Goal: Task Accomplishment & Management: Manage account settings

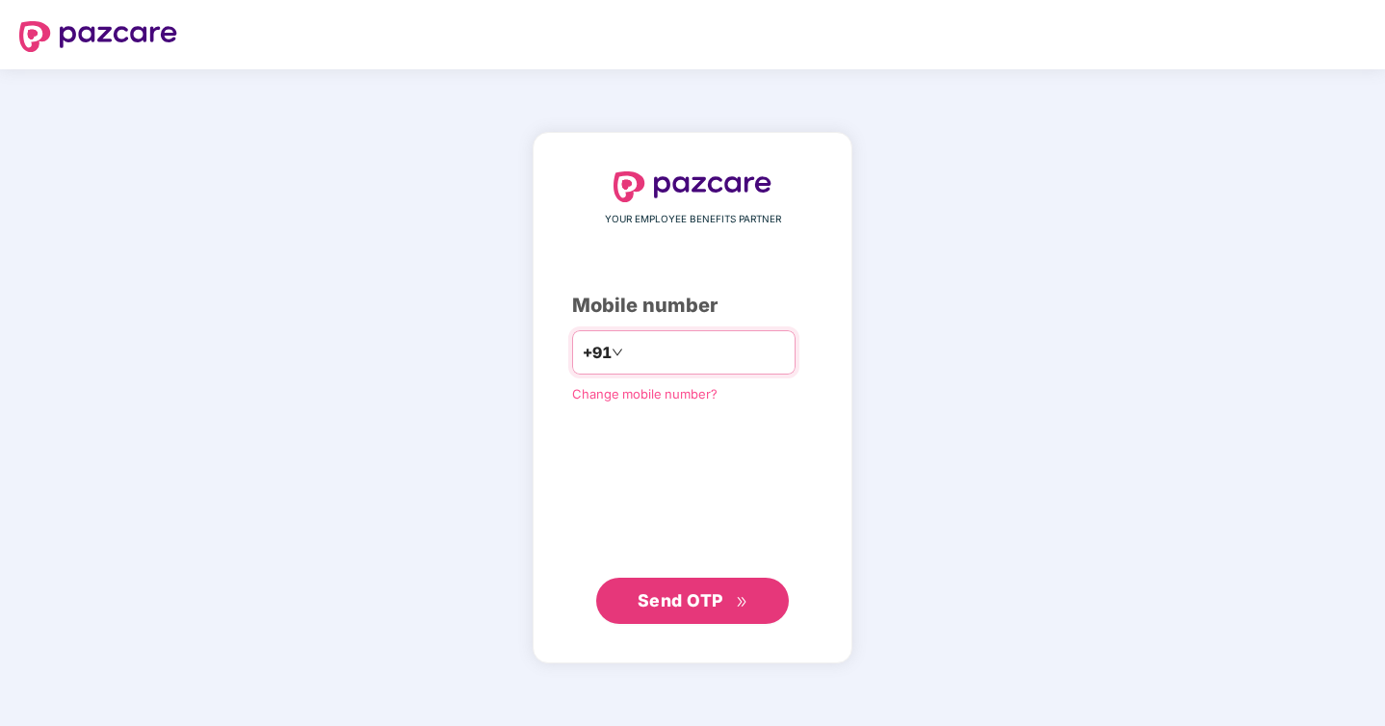
click at [640, 365] on input "number" at bounding box center [706, 352] width 158 height 31
type input "**********"
click at [665, 596] on span "Send OTP" at bounding box center [681, 600] width 86 height 20
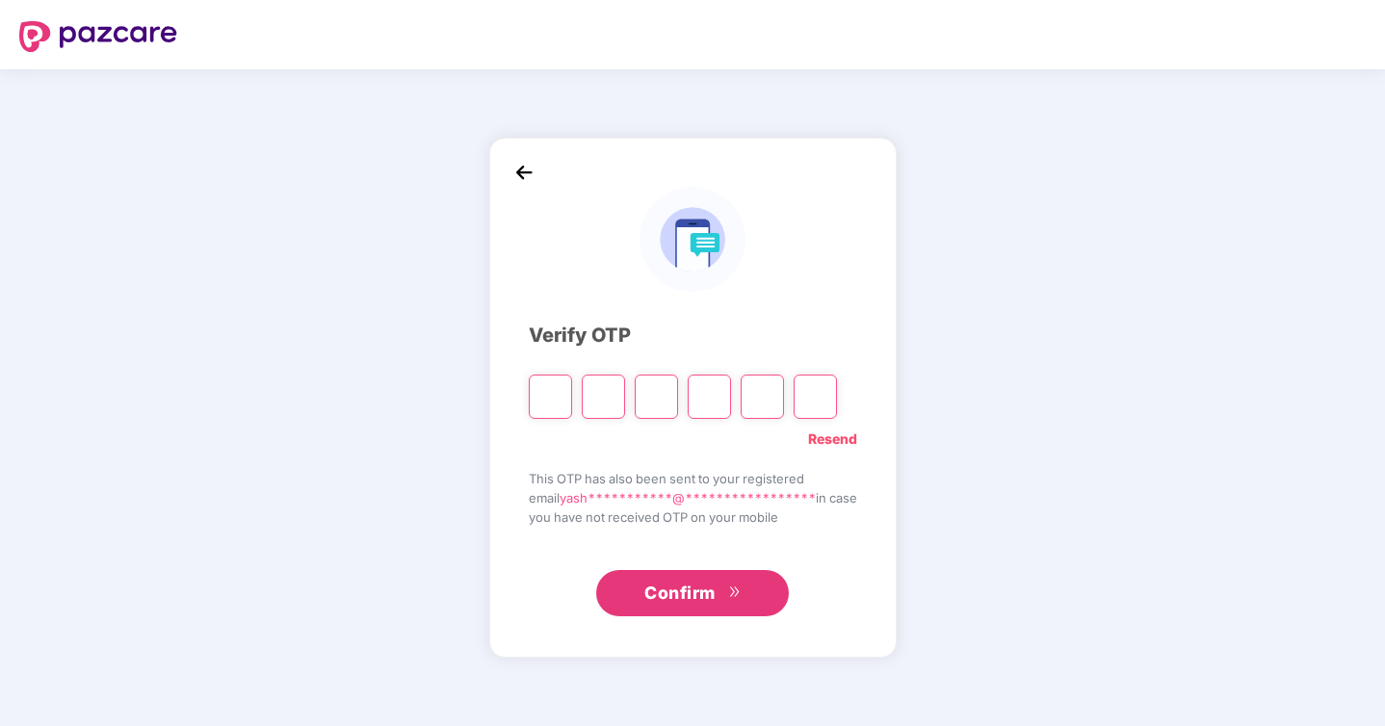
type input "*"
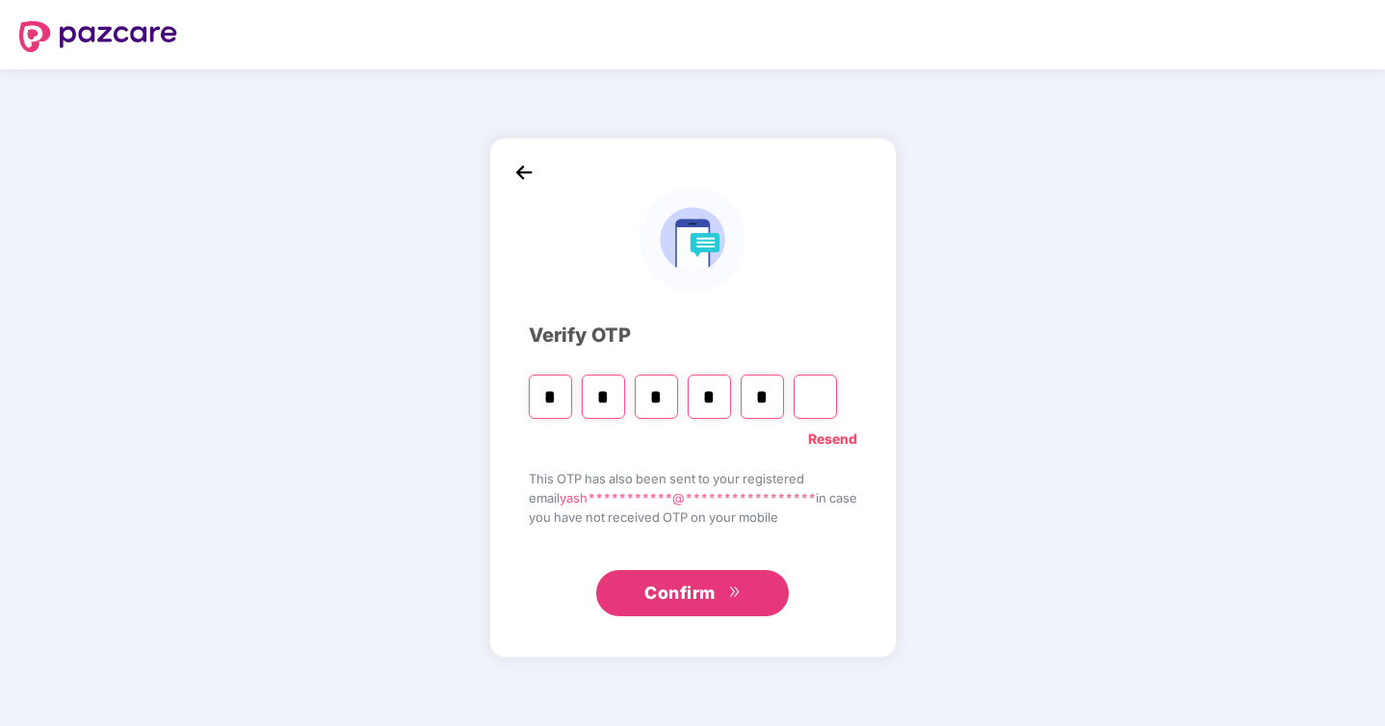
type input "*"
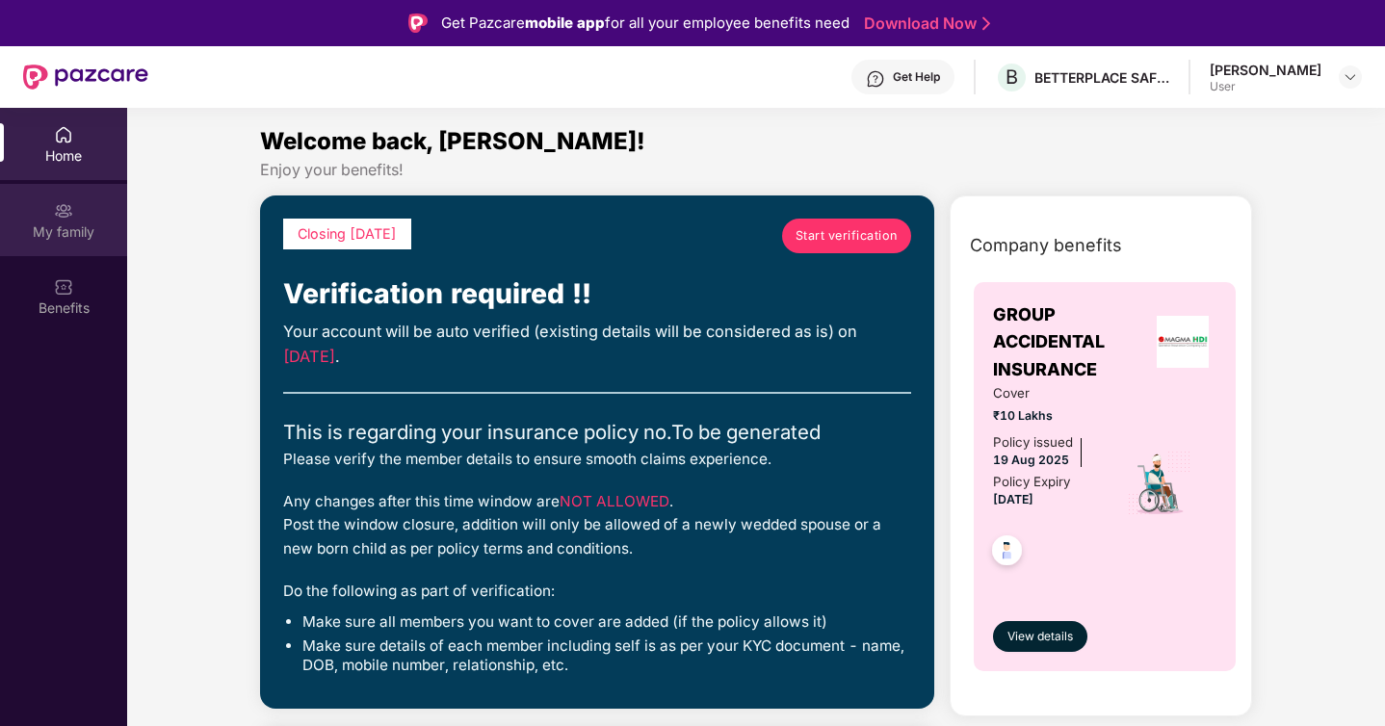
click at [83, 212] on div "My family" at bounding box center [63, 220] width 127 height 72
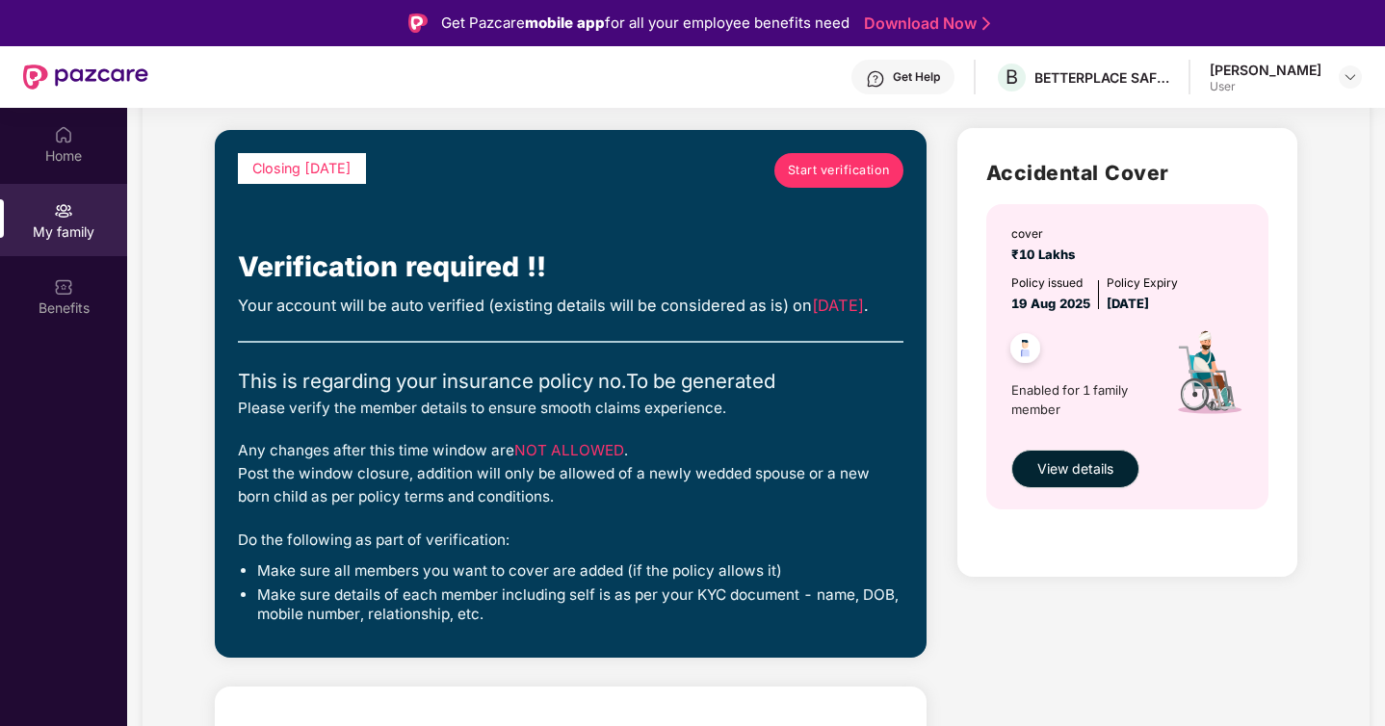
scroll to position [101, 0]
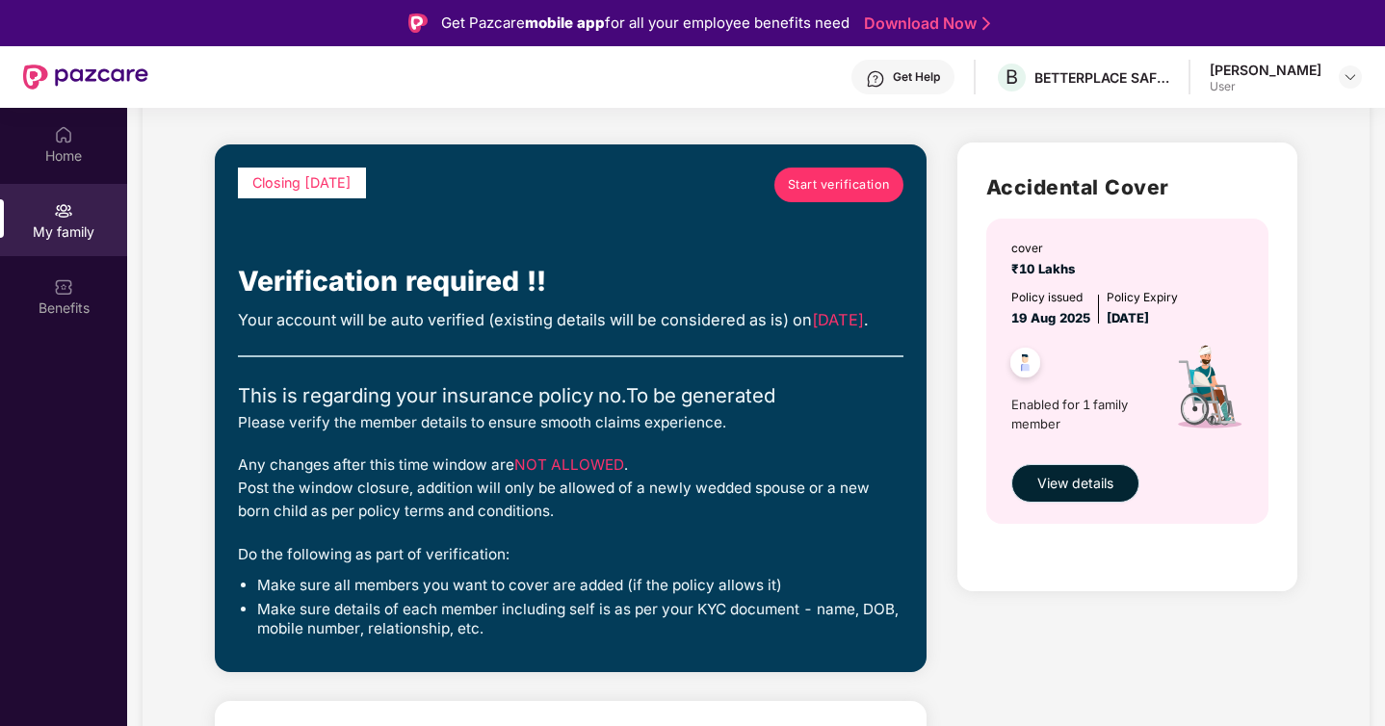
click at [1086, 477] on span "View details" at bounding box center [1075, 483] width 76 height 21
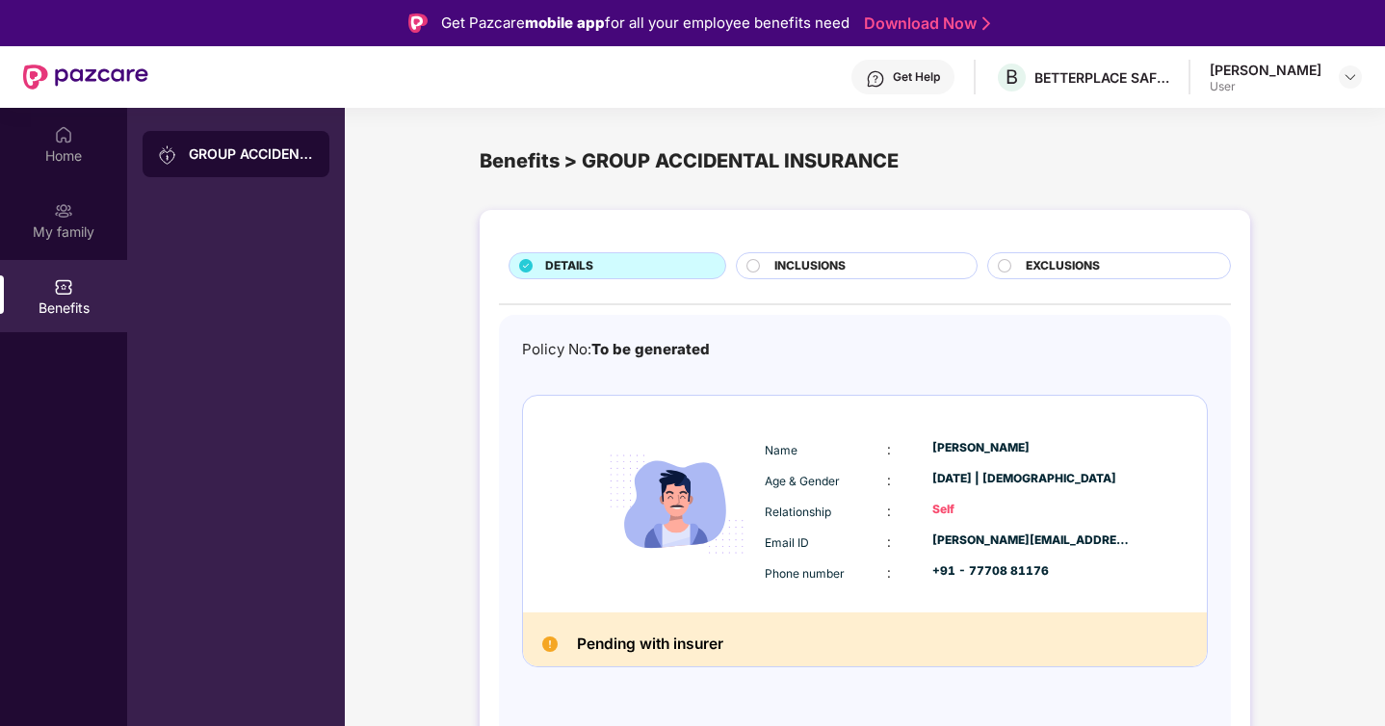
click at [820, 258] on span "INCLUSIONS" at bounding box center [809, 266] width 71 height 18
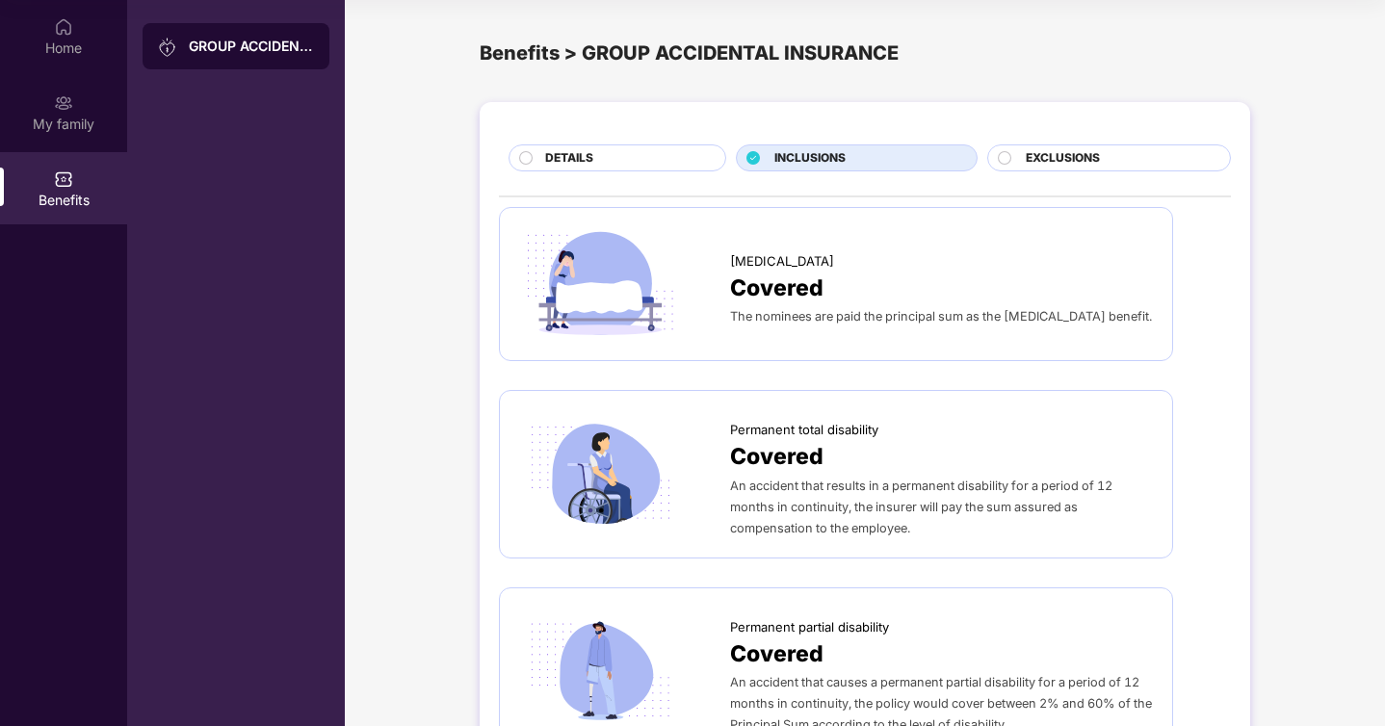
click at [1092, 169] on div "EXCLUSIONS" at bounding box center [1118, 159] width 204 height 21
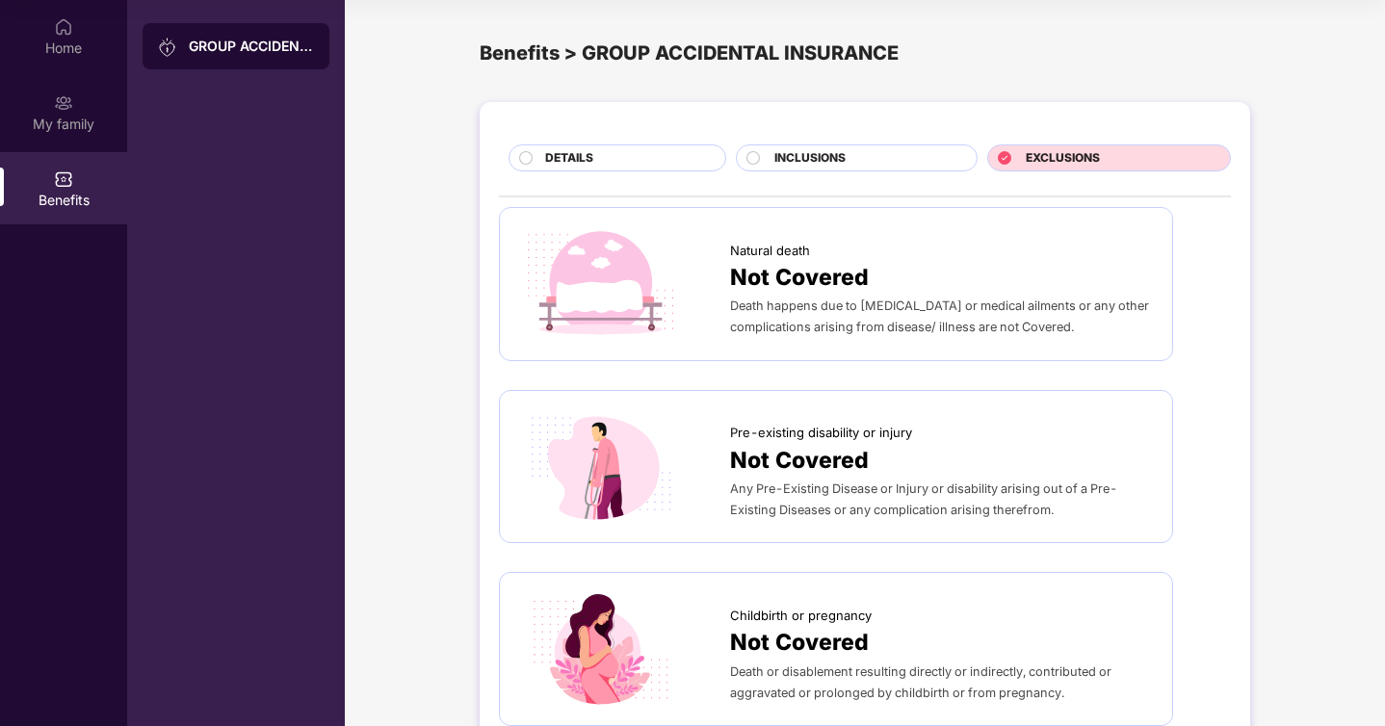
click at [590, 157] on span "DETAILS" at bounding box center [569, 158] width 48 height 18
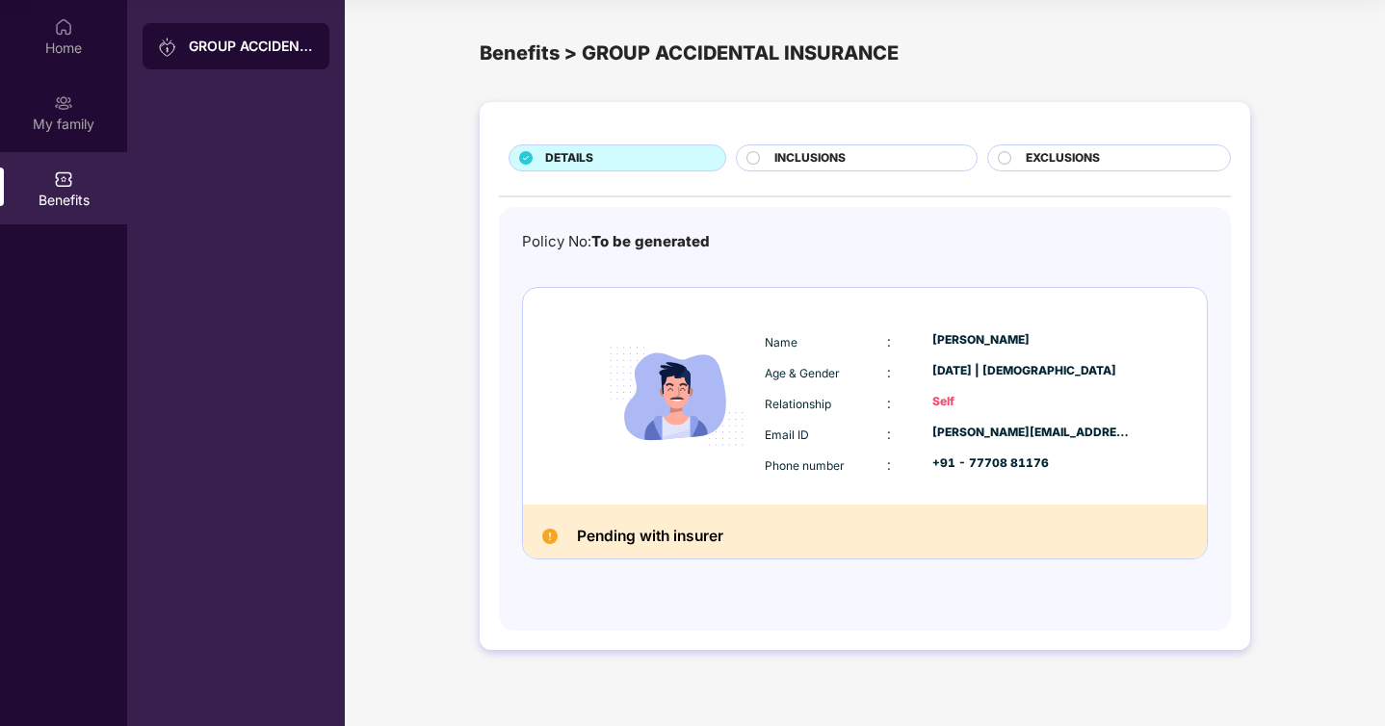
click at [237, 44] on div "GROUP ACCIDENTAL INSURANCE" at bounding box center [251, 46] width 125 height 19
click at [65, 61] on div "Home" at bounding box center [63, 36] width 127 height 72
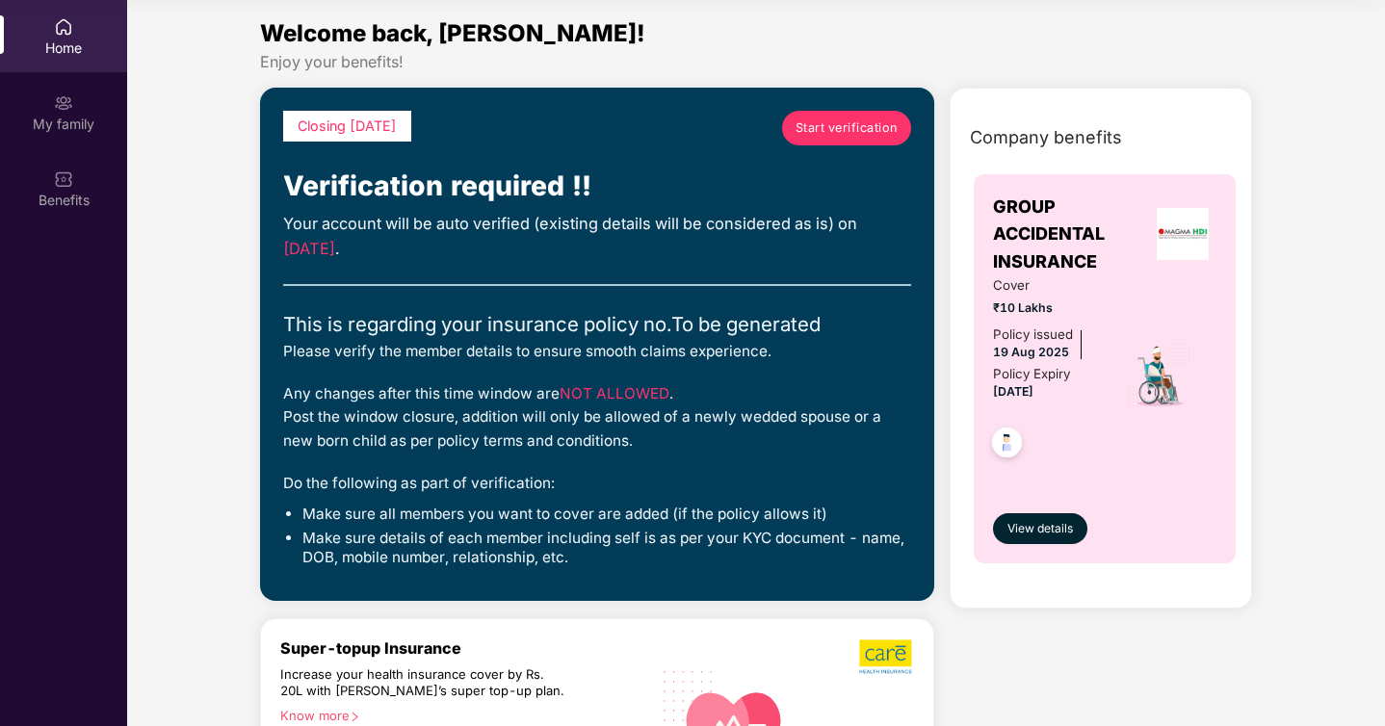
click at [873, 130] on span "Start verification" at bounding box center [846, 127] width 102 height 19
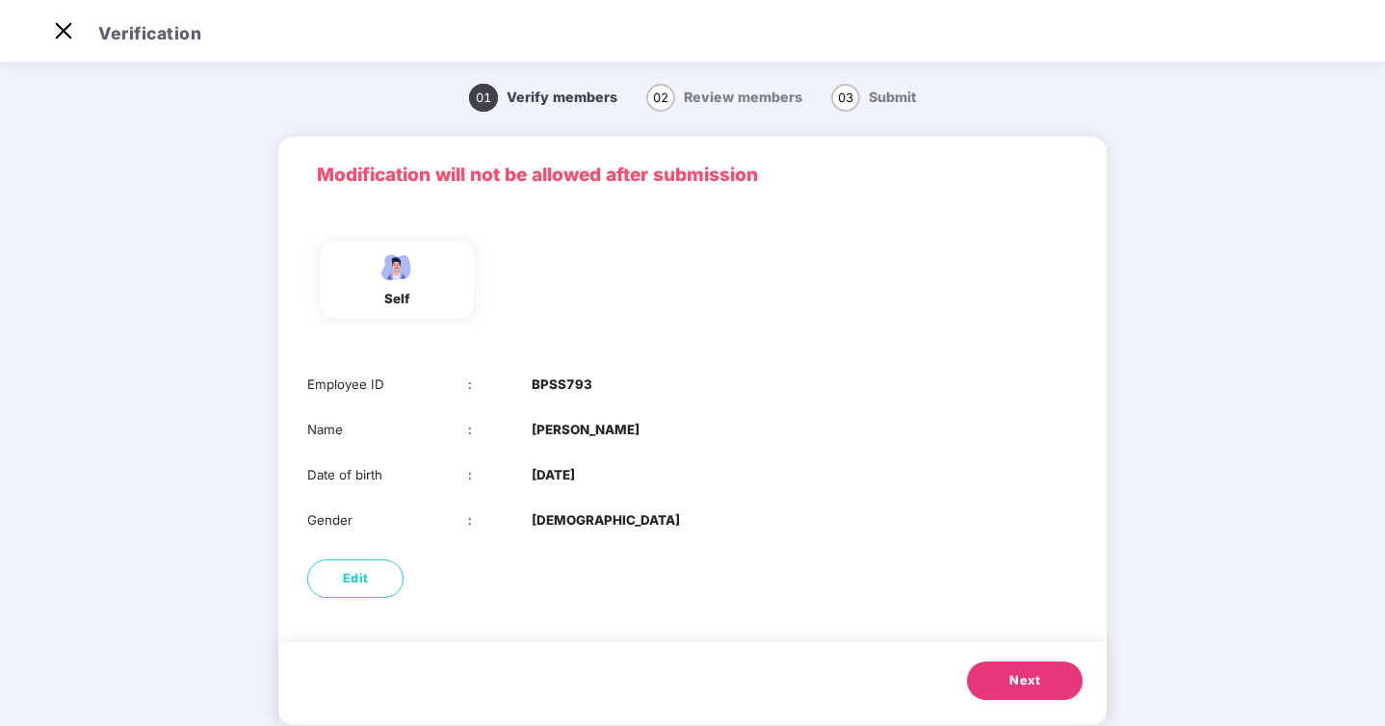
scroll to position [9, 0]
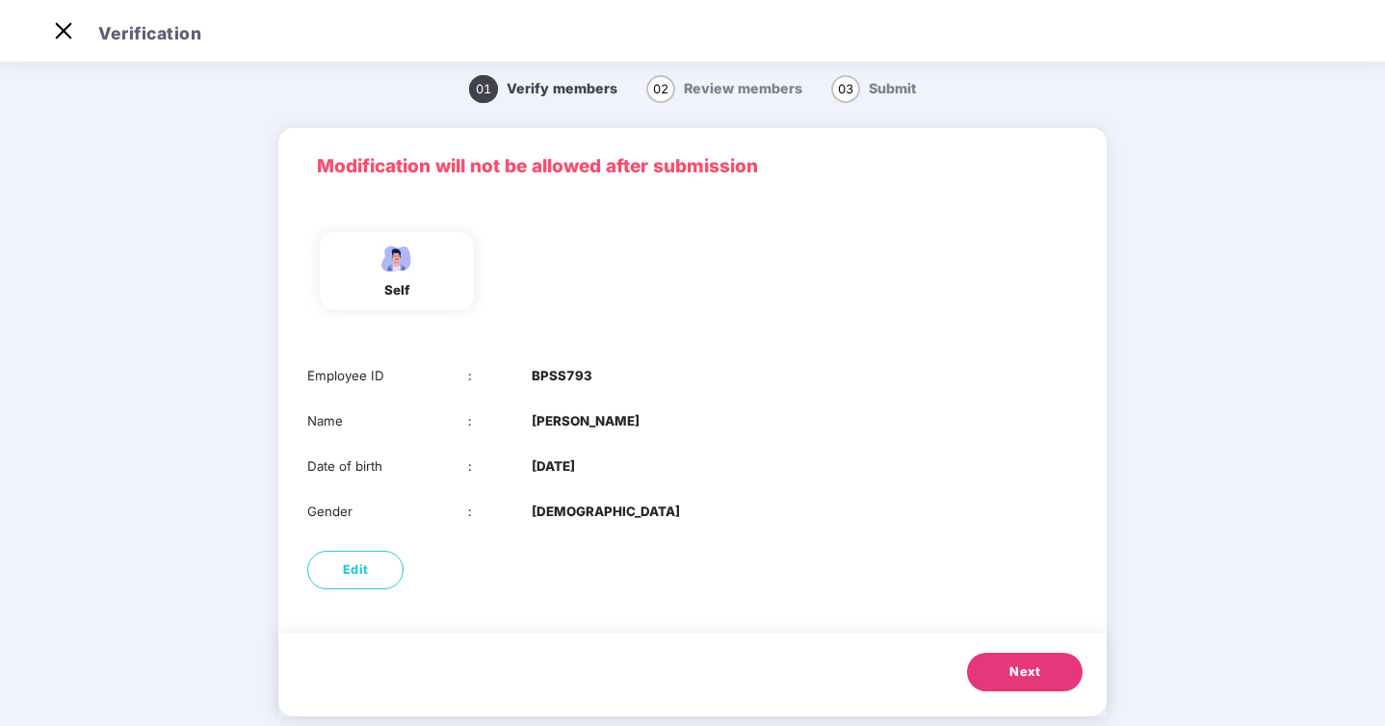
click at [998, 664] on button "Next" at bounding box center [1025, 672] width 116 height 39
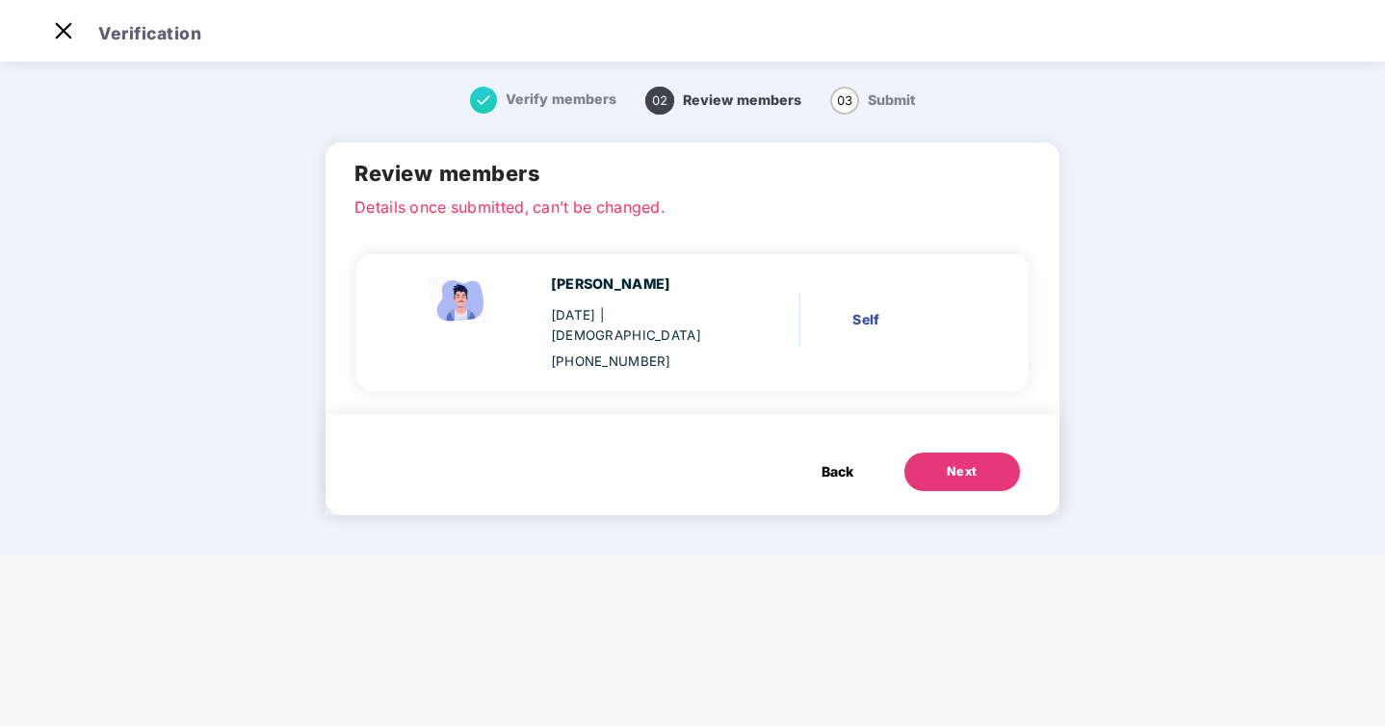
click at [951, 462] on div "Next" at bounding box center [962, 471] width 31 height 19
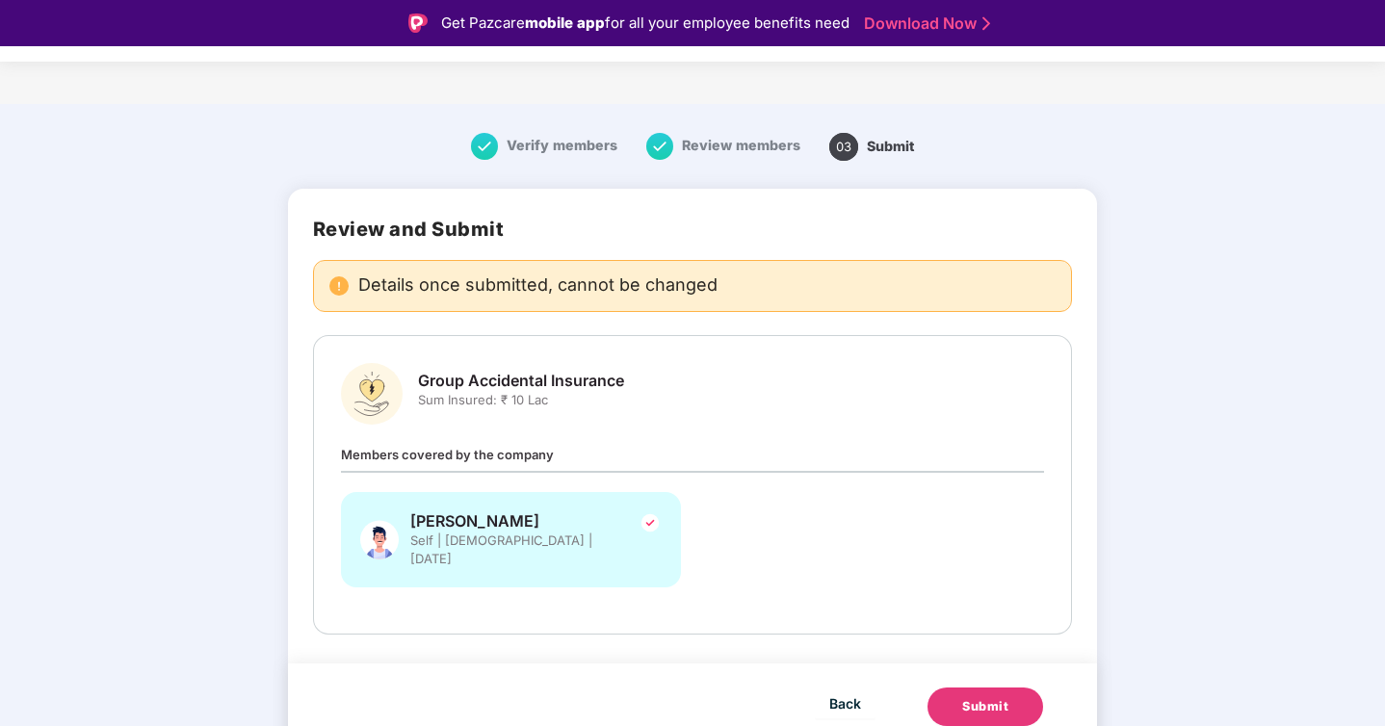
scroll to position [46, 0]
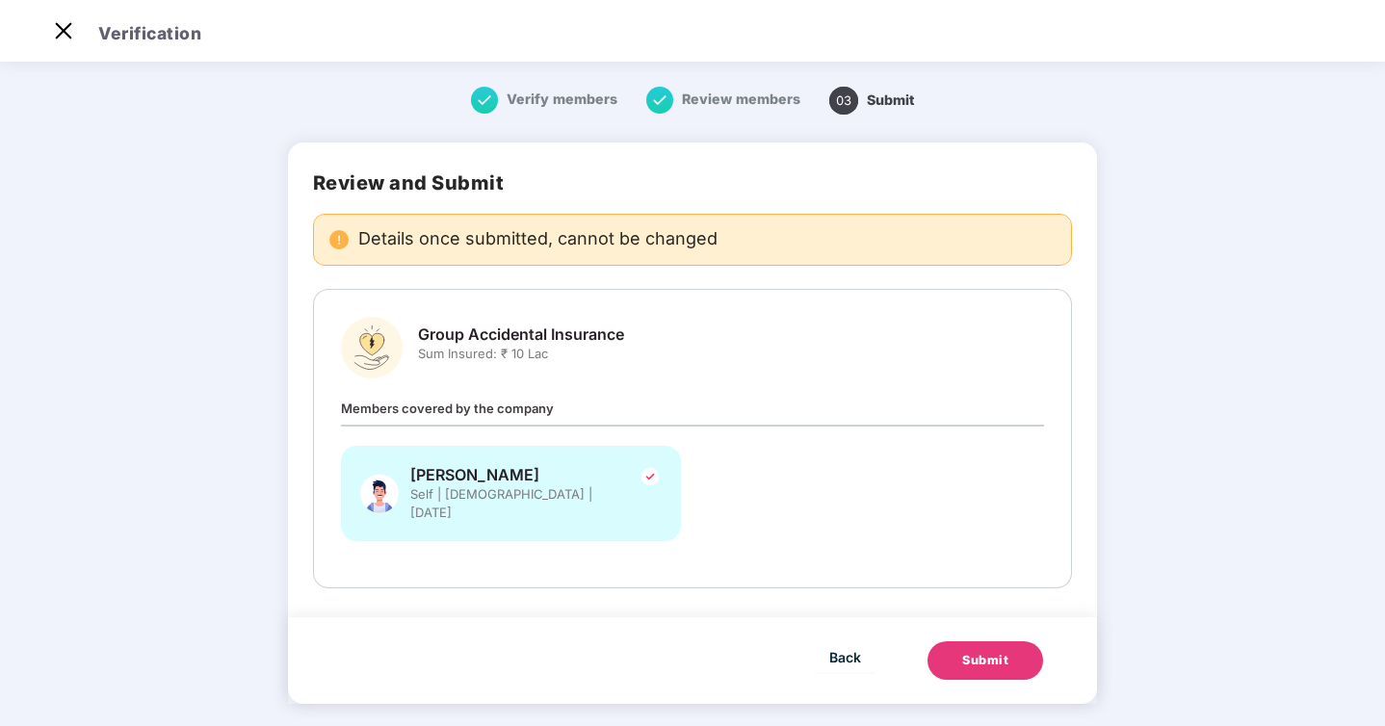
click at [35, 28] on header "Verification" at bounding box center [692, 31] width 1385 height 62
click at [62, 28] on img at bounding box center [63, 30] width 31 height 31
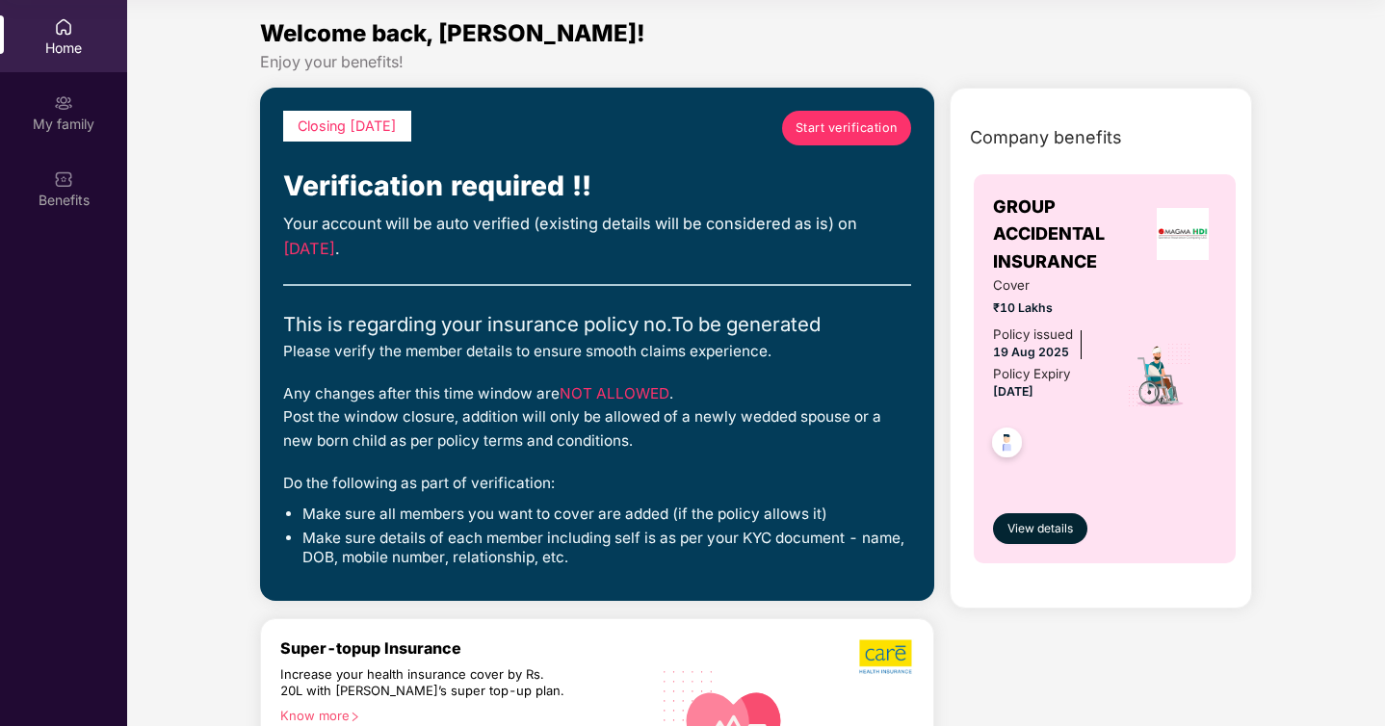
click at [1014, 440] on img at bounding box center [1006, 445] width 47 height 47
click at [1184, 246] on img at bounding box center [1183, 234] width 52 height 52
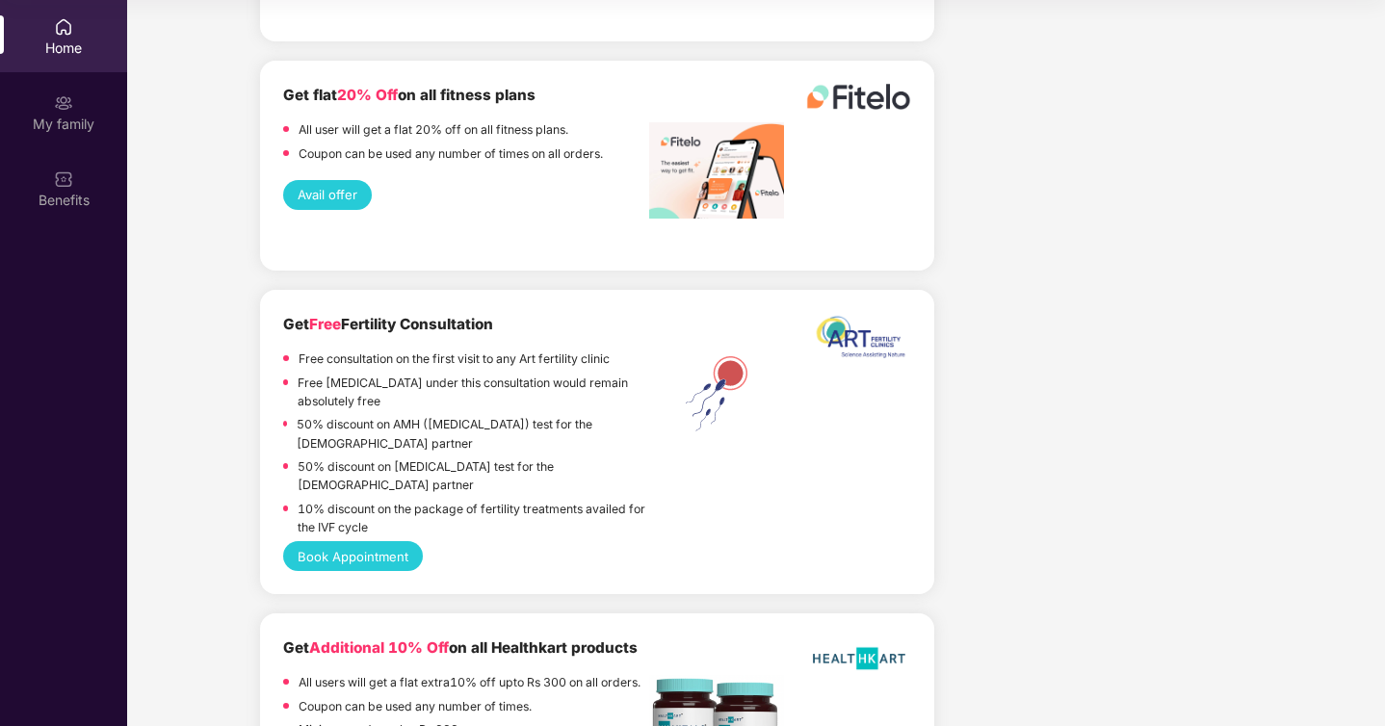
scroll to position [4285, 0]
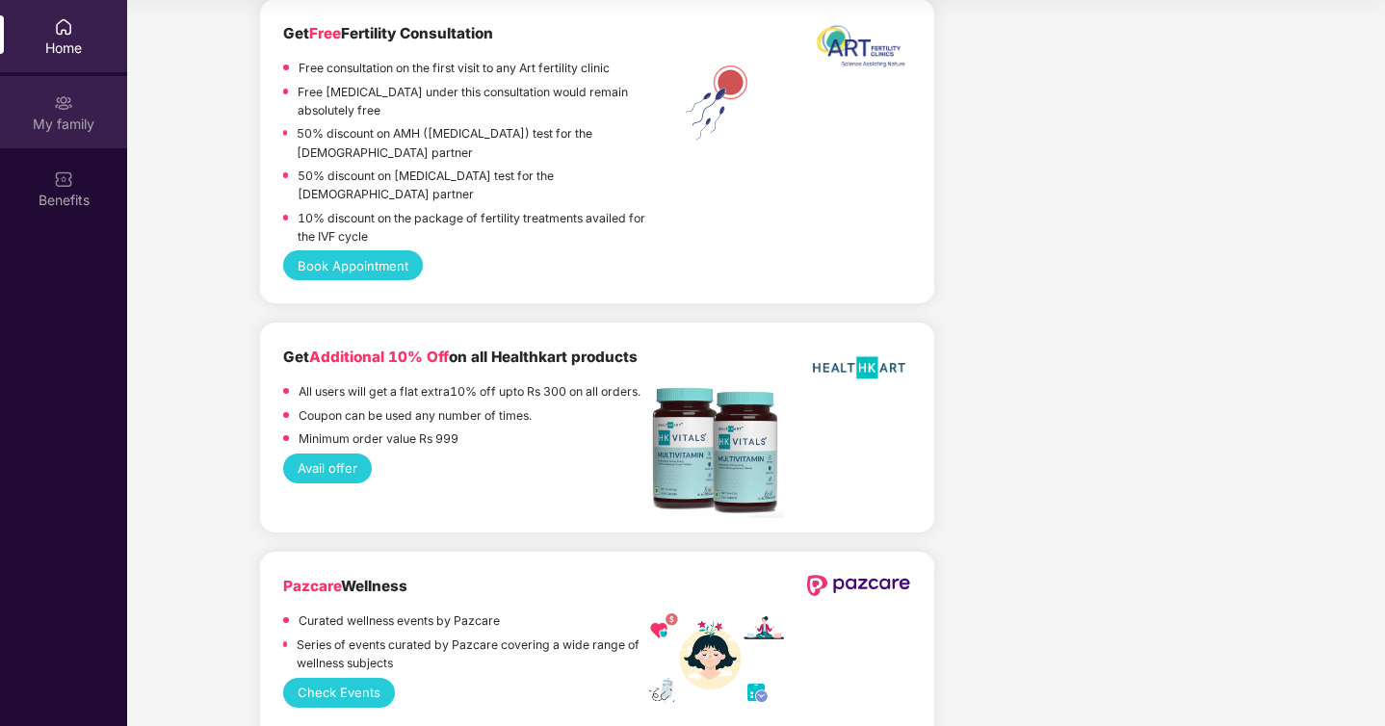
click at [73, 132] on div "My family" at bounding box center [63, 124] width 127 height 19
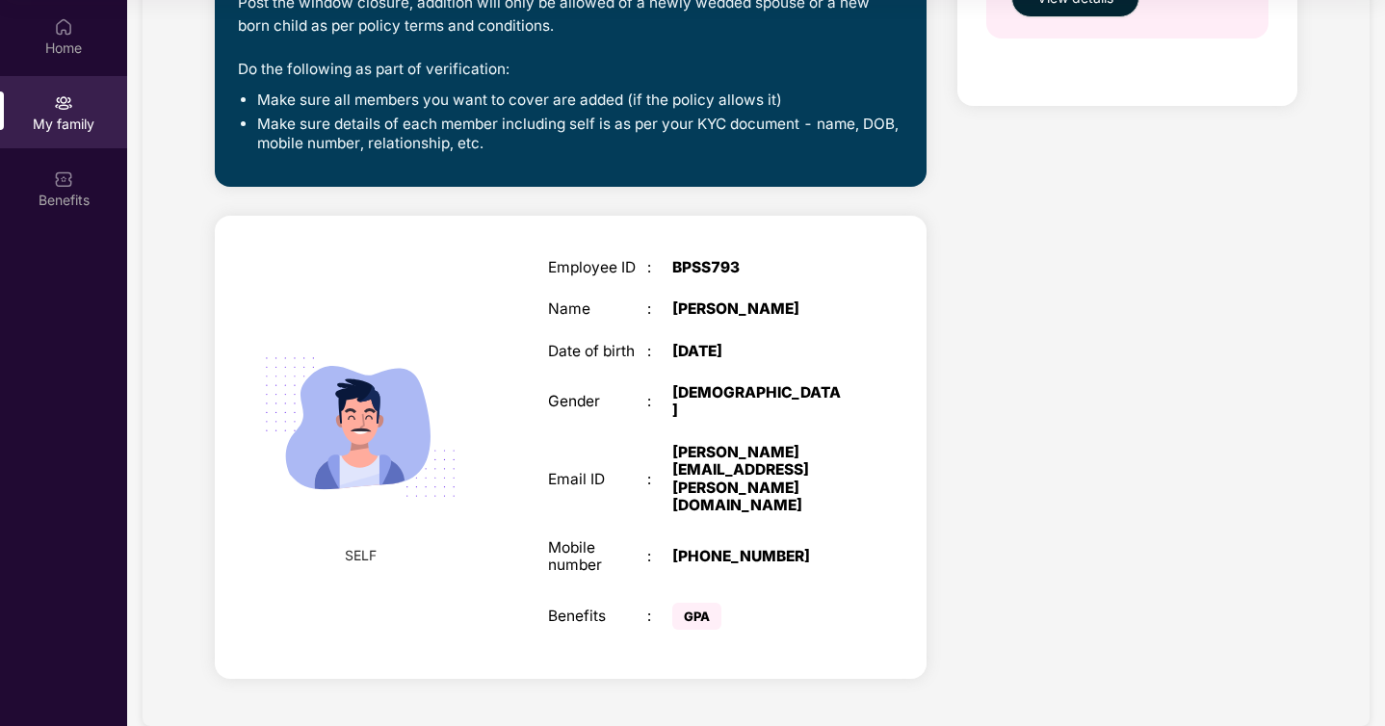
scroll to position [481, 0]
